Goal: Task Accomplishment & Management: Manage account settings

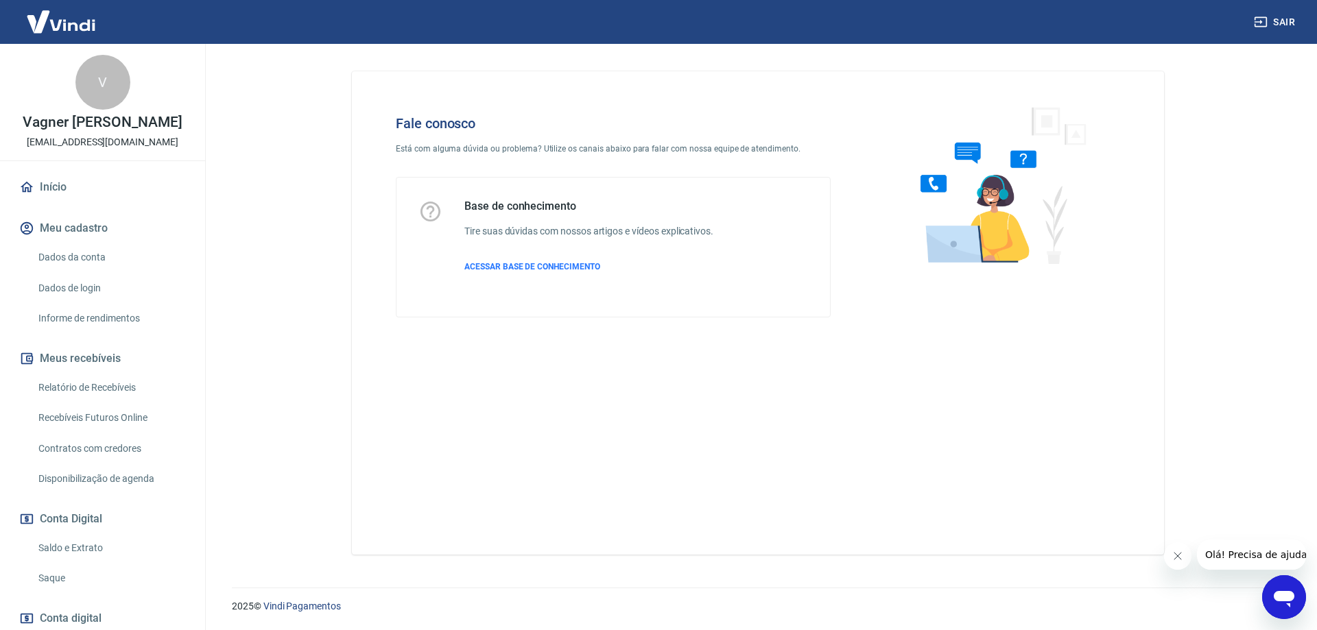
click at [56, 547] on link "Saldo e Extrato" at bounding box center [111, 548] width 156 height 28
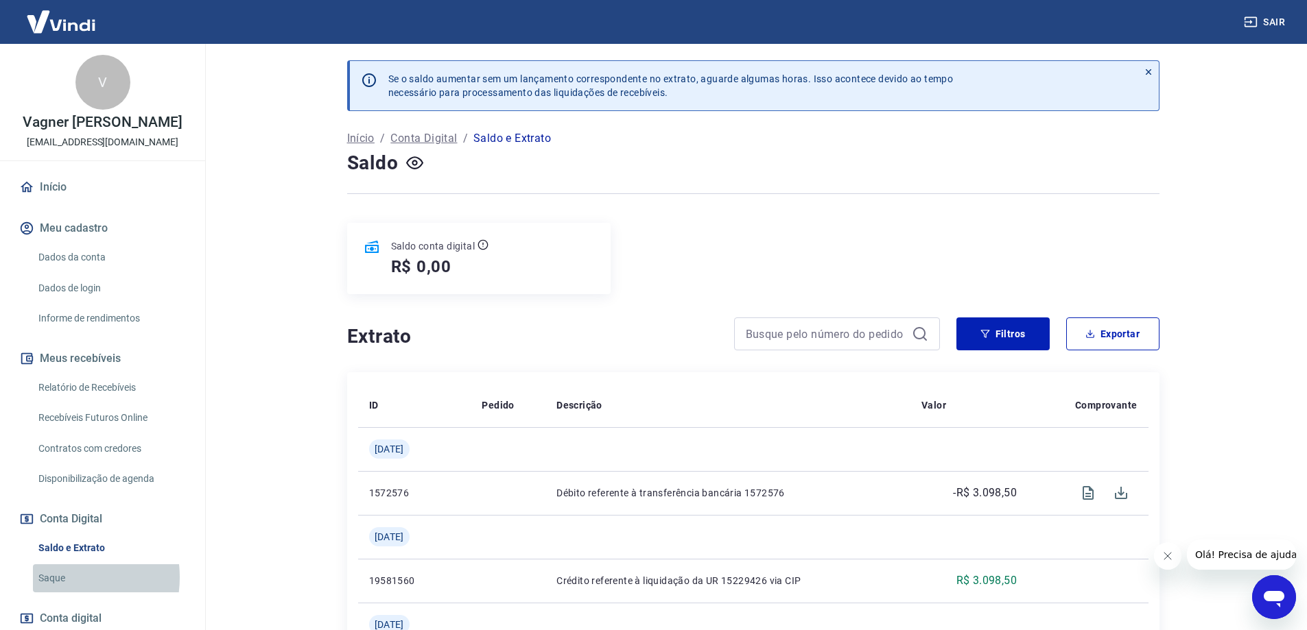
click at [56, 578] on link "Saque" at bounding box center [111, 579] width 156 height 28
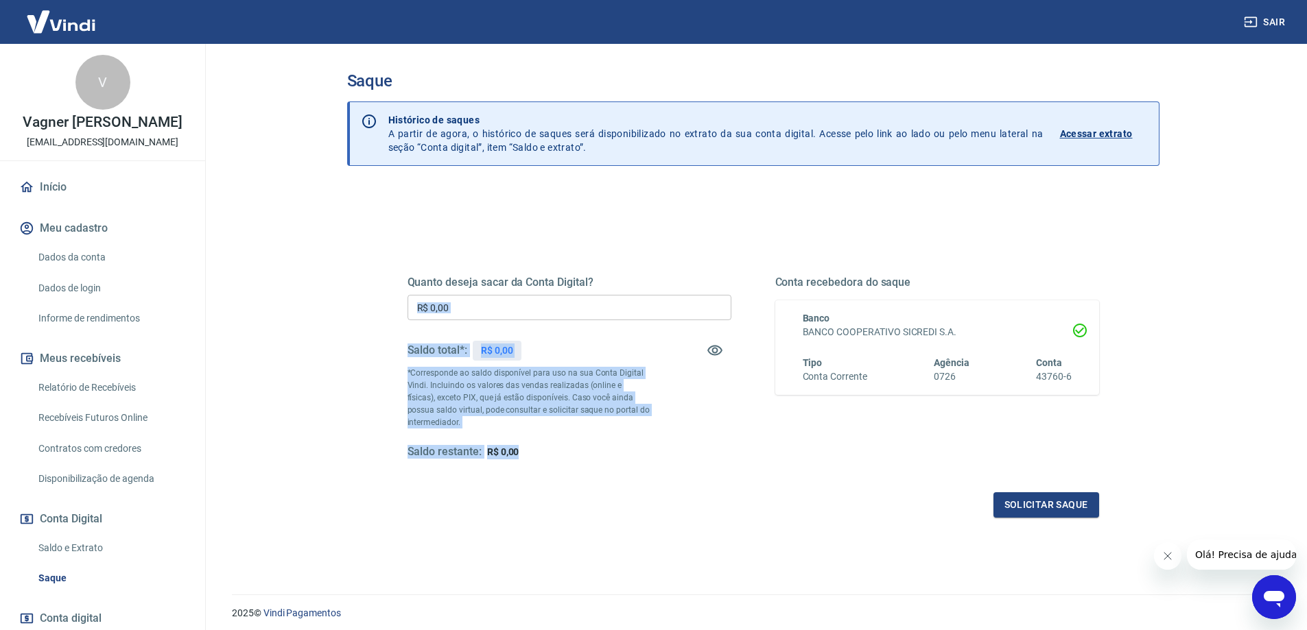
click at [397, 294] on div "Quanto deseja sacar da Conta Digital? R$ 0,00 ​ Saldo total*: R$ 0,00 *Correspo…" at bounding box center [753, 374] width 724 height 319
click at [1278, 23] on button "Sair" at bounding box center [1265, 22] width 49 height 25
